Goal: Use online tool/utility

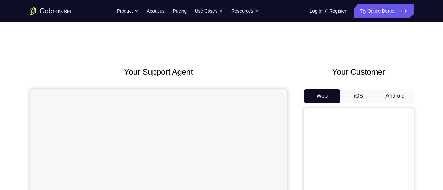
click at [392, 94] on button "Android" at bounding box center [395, 96] width 37 height 14
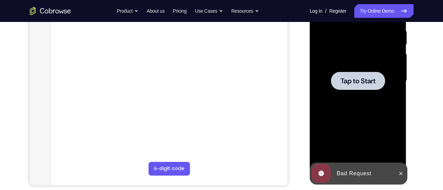
scroll to position [123, 0]
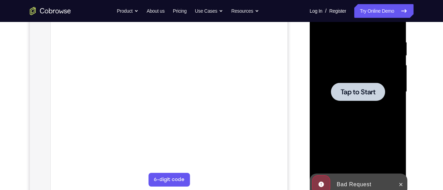
click at [361, 97] on div at bounding box center [358, 92] width 54 height 18
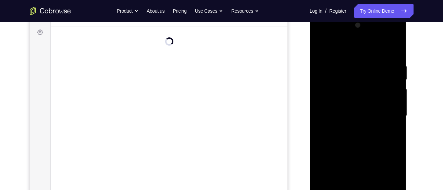
scroll to position [134, 0]
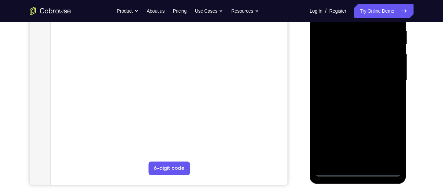
click at [361, 169] on div at bounding box center [358, 81] width 86 height 192
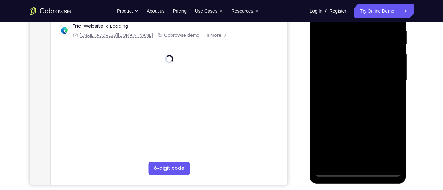
click at [388, 143] on div at bounding box center [358, 81] width 86 height 192
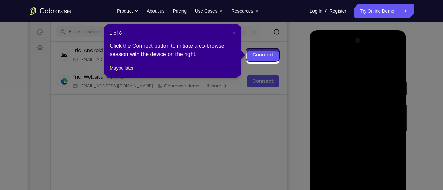
scroll to position [80, 0]
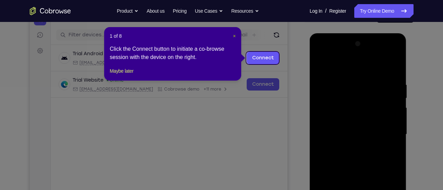
click at [234, 34] on span "×" at bounding box center [234, 35] width 3 height 5
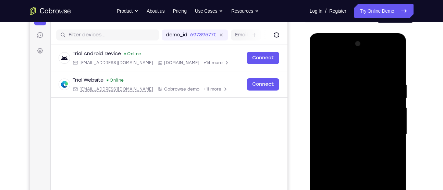
click at [319, 57] on div at bounding box center [358, 134] width 86 height 192
click at [385, 130] on div at bounding box center [358, 134] width 86 height 192
click at [349, 144] on div at bounding box center [358, 134] width 86 height 192
click at [350, 125] on div at bounding box center [358, 134] width 86 height 192
click at [336, 118] on div at bounding box center [358, 134] width 86 height 192
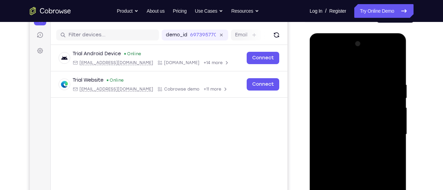
click at [326, 134] on div at bounding box center [358, 134] width 86 height 192
click at [378, 152] on div at bounding box center [358, 134] width 86 height 192
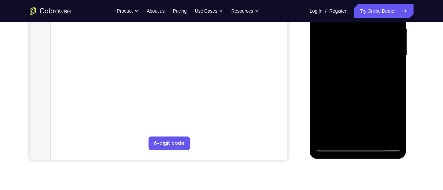
scroll to position [148, 0]
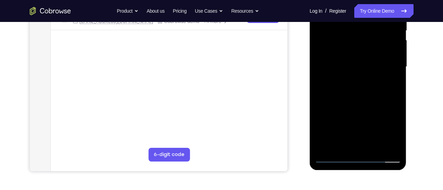
click at [380, 99] on div at bounding box center [358, 67] width 86 height 192
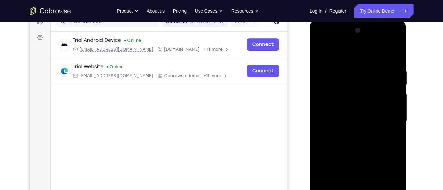
scroll to position [93, 0]
click at [394, 62] on div at bounding box center [358, 121] width 86 height 192
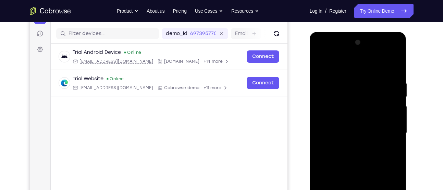
scroll to position [80, 0]
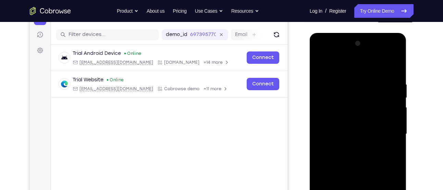
drag, startPoint x: 360, startPoint y: 71, endPoint x: 362, endPoint y: 38, distance: 33.3
click at [362, 38] on div at bounding box center [358, 134] width 86 height 192
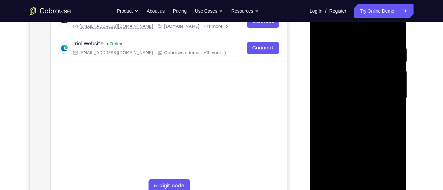
drag, startPoint x: 322, startPoint y: 99, endPoint x: 412, endPoint y: 95, distance: 89.4
click at [407, 95] on html "Online web based iOS Simulators and Android Emulators. Run iPhone, iPad, Mobile…" at bounding box center [359, 99] width 98 height 205
drag, startPoint x: 369, startPoint y: 78, endPoint x: 360, endPoint y: 161, distance: 84.0
click at [360, 161] on div at bounding box center [358, 98] width 86 height 192
click at [394, 30] on div at bounding box center [358, 98] width 86 height 192
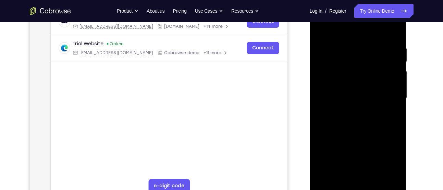
click at [394, 30] on div at bounding box center [358, 98] width 86 height 192
click at [392, 30] on div at bounding box center [358, 98] width 86 height 192
click at [394, 32] on div at bounding box center [358, 98] width 86 height 192
click at [393, 32] on div at bounding box center [358, 98] width 86 height 192
drag, startPoint x: 364, startPoint y: 65, endPoint x: 343, endPoint y: 153, distance: 90.5
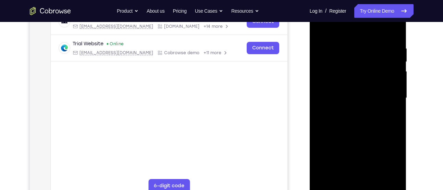
click at [343, 153] on div at bounding box center [358, 98] width 86 height 192
click at [358, 178] on div at bounding box center [358, 98] width 86 height 192
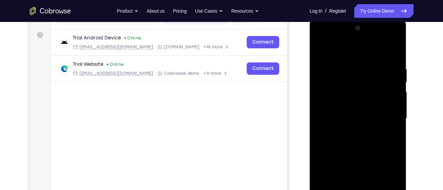
scroll to position [97, 0]
click at [350, 37] on div at bounding box center [358, 118] width 86 height 192
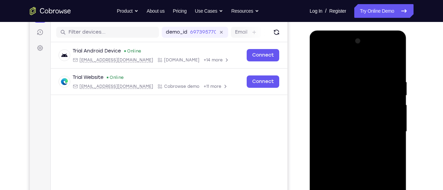
scroll to position [83, 0]
click at [345, 78] on div at bounding box center [358, 132] width 86 height 192
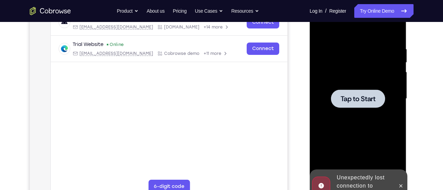
scroll to position [115, 0]
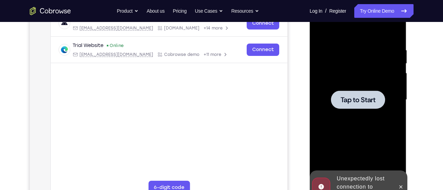
click at [369, 99] on span "Tap to Start" at bounding box center [357, 99] width 35 height 7
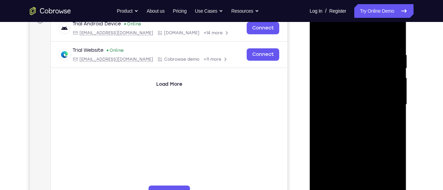
scroll to position [81, 0]
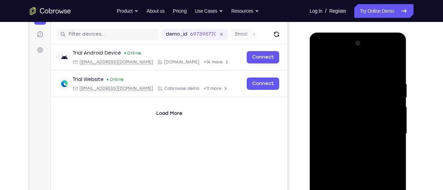
click at [345, 53] on div at bounding box center [358, 134] width 86 height 192
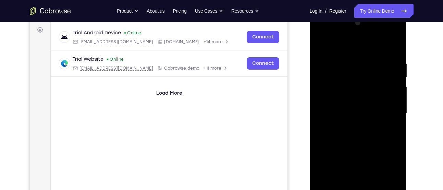
scroll to position [101, 0]
click at [351, 126] on div at bounding box center [358, 113] width 86 height 192
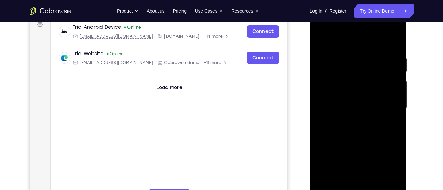
scroll to position [107, 0]
click at [339, 101] on div at bounding box center [358, 108] width 86 height 192
click at [332, 115] on div at bounding box center [358, 108] width 86 height 192
click at [344, 107] on div at bounding box center [358, 108] width 86 height 192
click at [345, 52] on div at bounding box center [358, 108] width 86 height 192
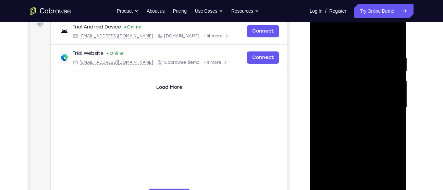
click at [352, 141] on div at bounding box center [358, 108] width 86 height 192
click at [375, 141] on div at bounding box center [358, 108] width 86 height 192
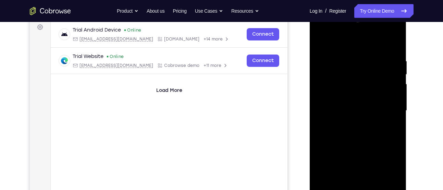
scroll to position [103, 0]
click at [348, 59] on div at bounding box center [358, 111] width 86 height 192
click at [387, 68] on div at bounding box center [358, 111] width 86 height 192
click at [392, 46] on div at bounding box center [358, 111] width 86 height 192
